Goal: Transaction & Acquisition: Subscribe to service/newsletter

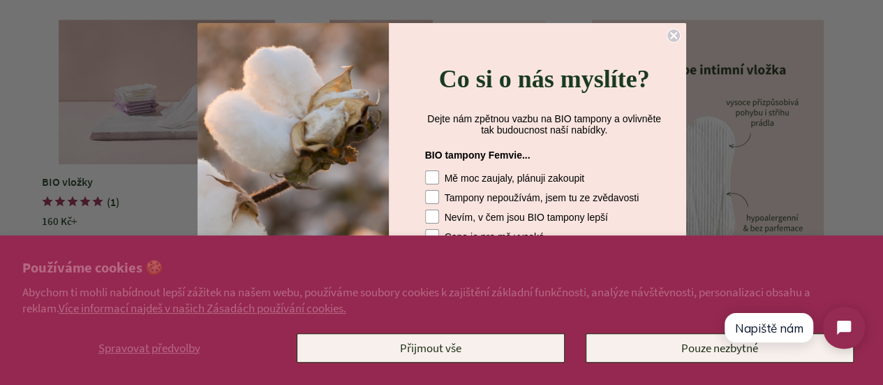
scroll to position [3495, 0]
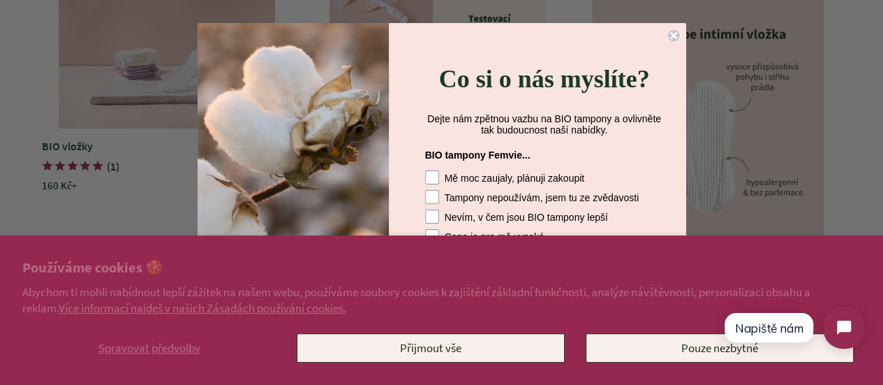
click at [672, 35] on icon "Close dialog" at bounding box center [674, 36] width 6 height 6
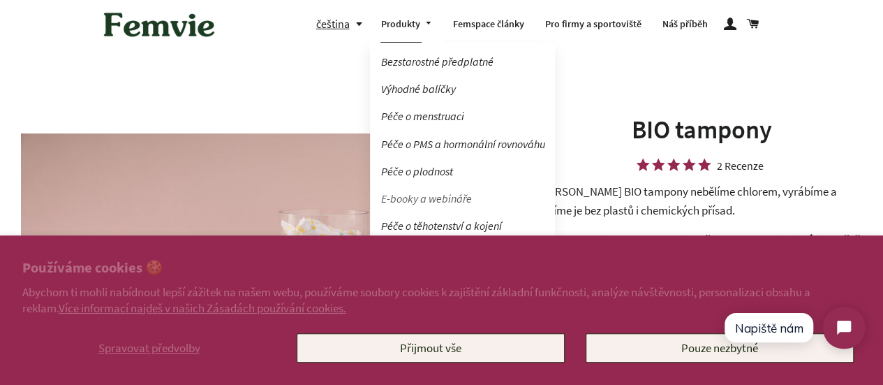
scroll to position [0, 0]
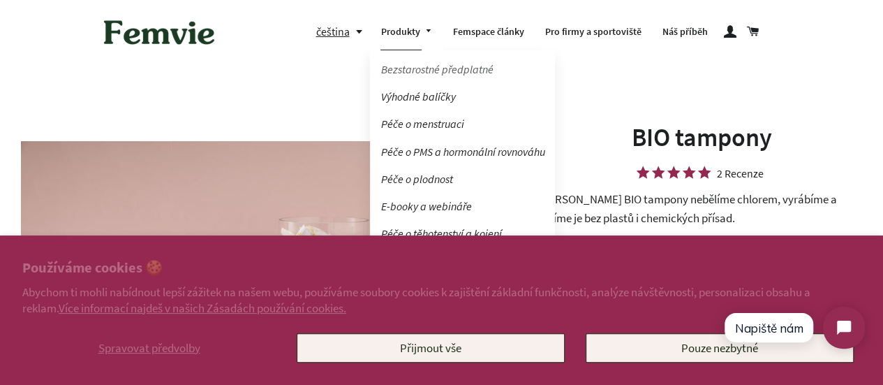
click at [420, 62] on link "Bezstarostné předplatné" at bounding box center [462, 69] width 185 height 24
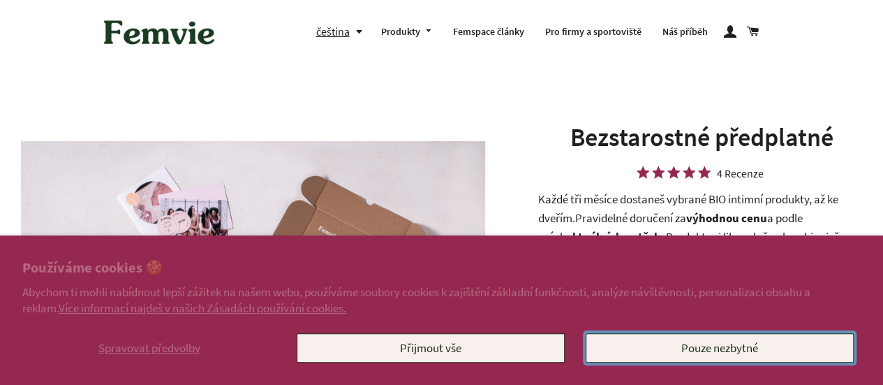
click at [722, 349] on button "Pouze nezbytné" at bounding box center [720, 347] width 268 height 29
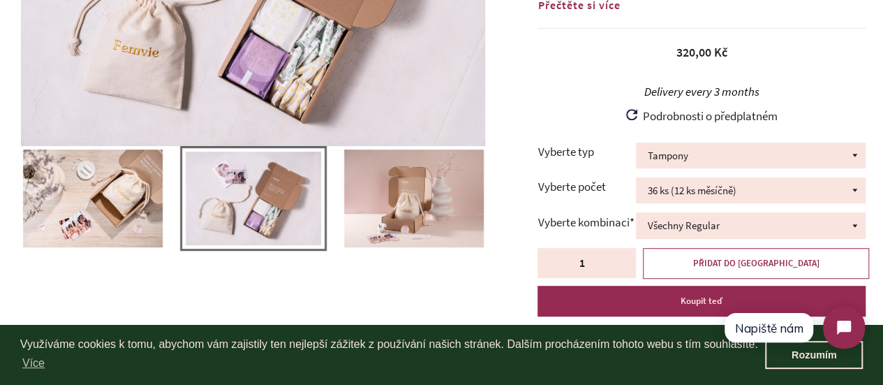
scroll to position [306, 0]
